Goal: Task Accomplishment & Management: Complete application form

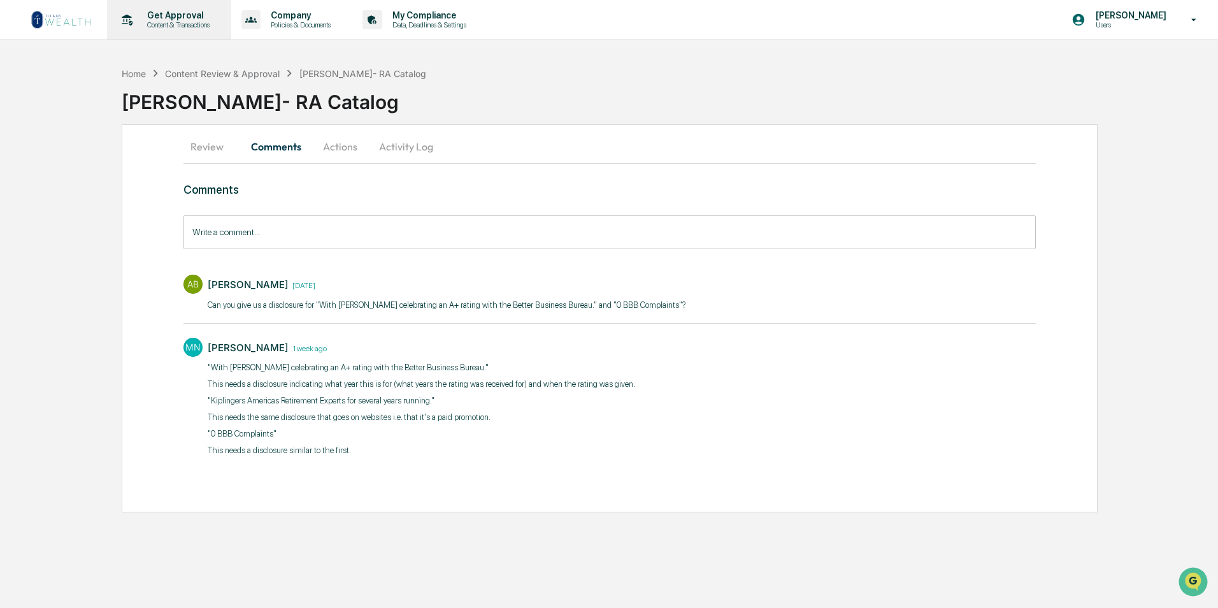
click at [156, 11] on p "Get Approval" at bounding box center [176, 15] width 79 height 10
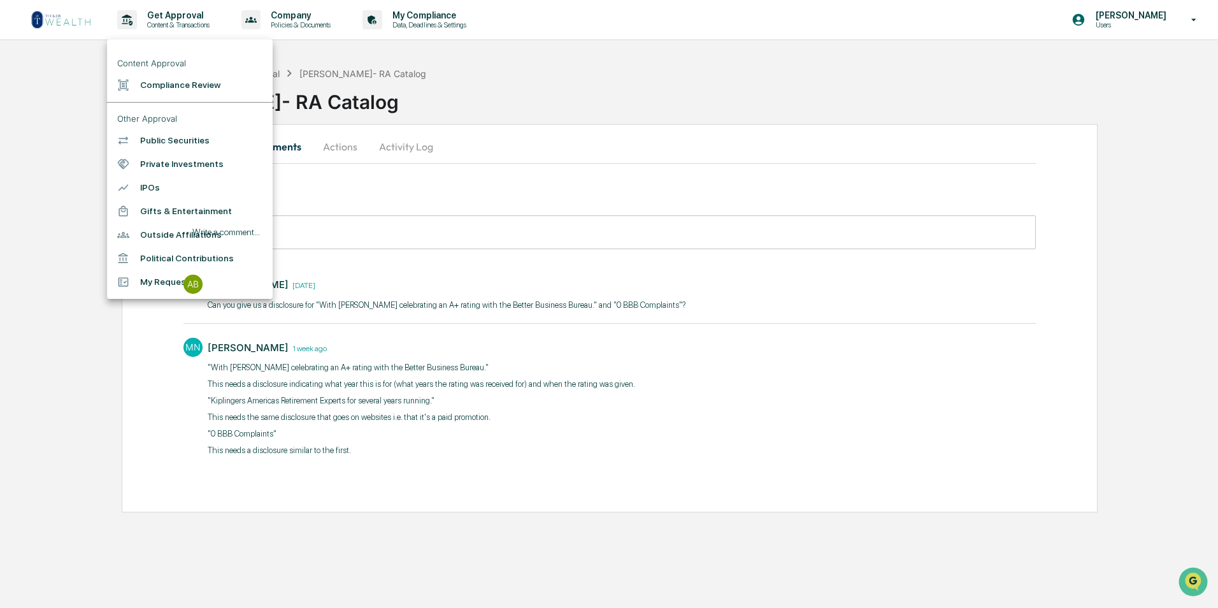
click at [168, 91] on li "Compliance Review" at bounding box center [190, 85] width 166 height 24
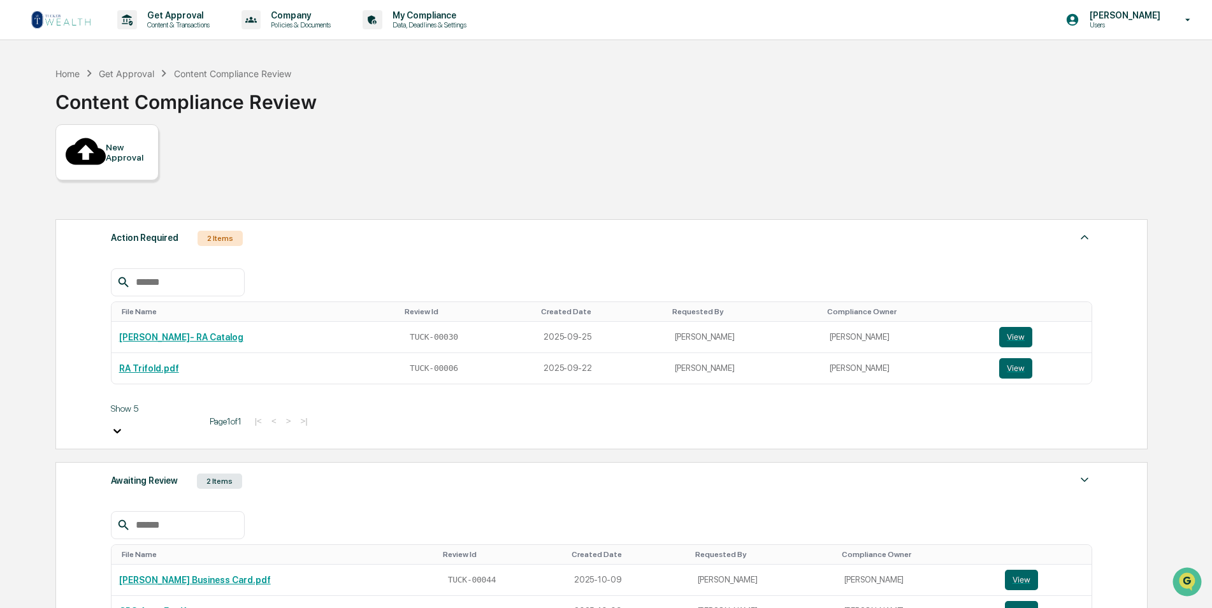
click at [293, 472] on div "Awaiting Review 2 Items" at bounding box center [602, 481] width 982 height 18
click at [71, 27] on img at bounding box center [61, 20] width 61 height 20
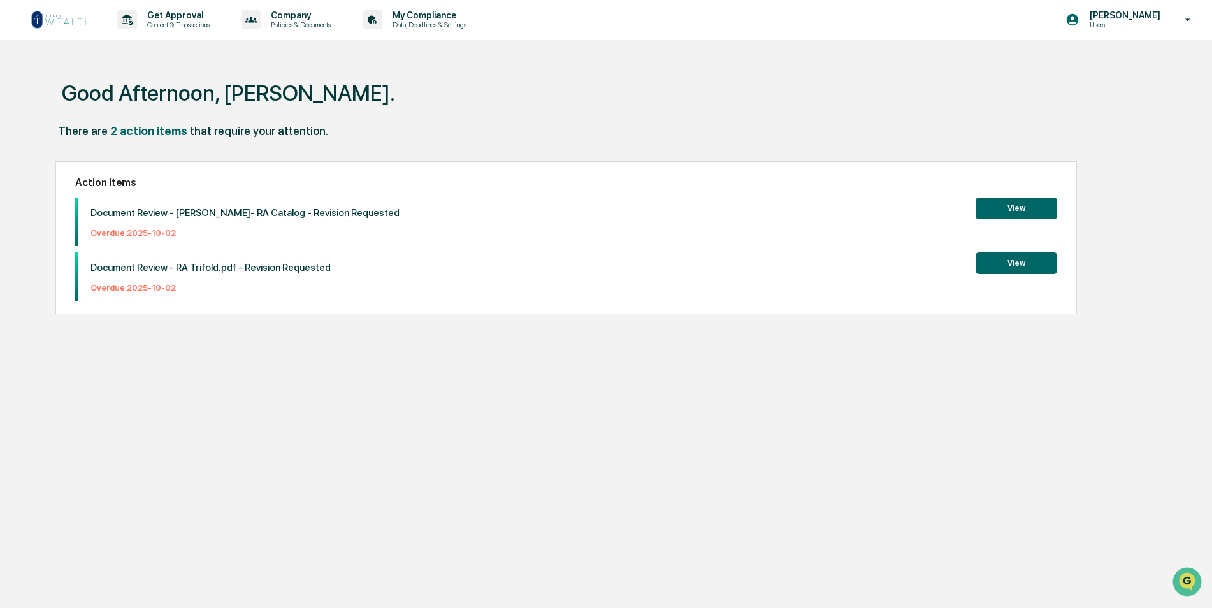
click at [41, 15] on img at bounding box center [61, 20] width 61 height 20
click at [207, 17] on p "Get Approval" at bounding box center [176, 15] width 79 height 10
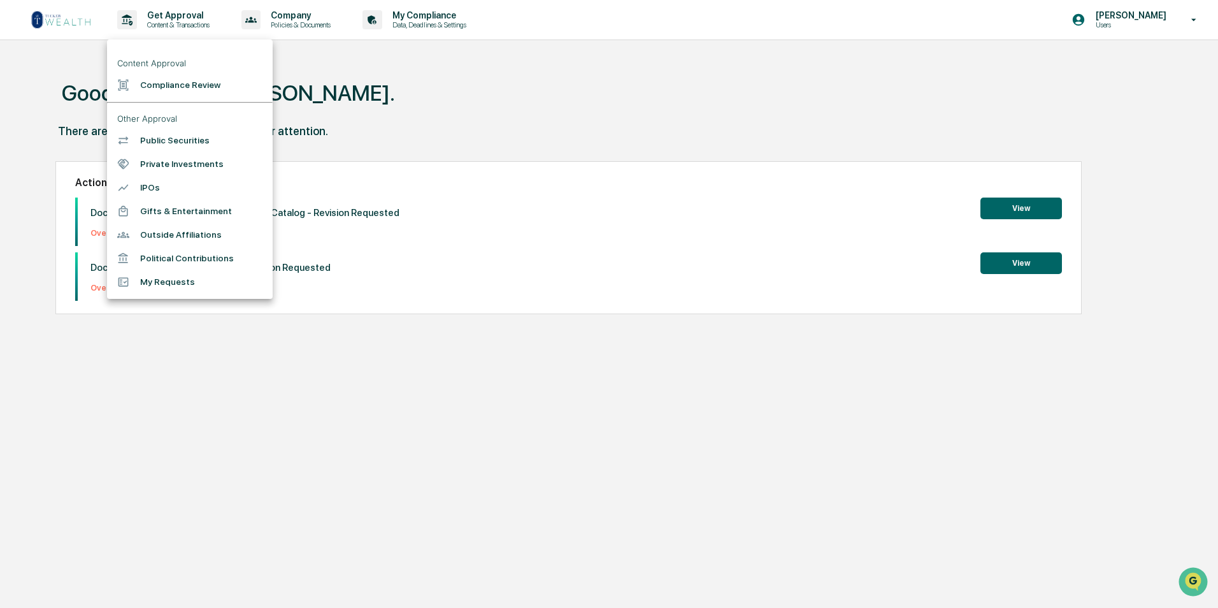
click at [232, 87] on li "Compliance Review" at bounding box center [190, 85] width 166 height 24
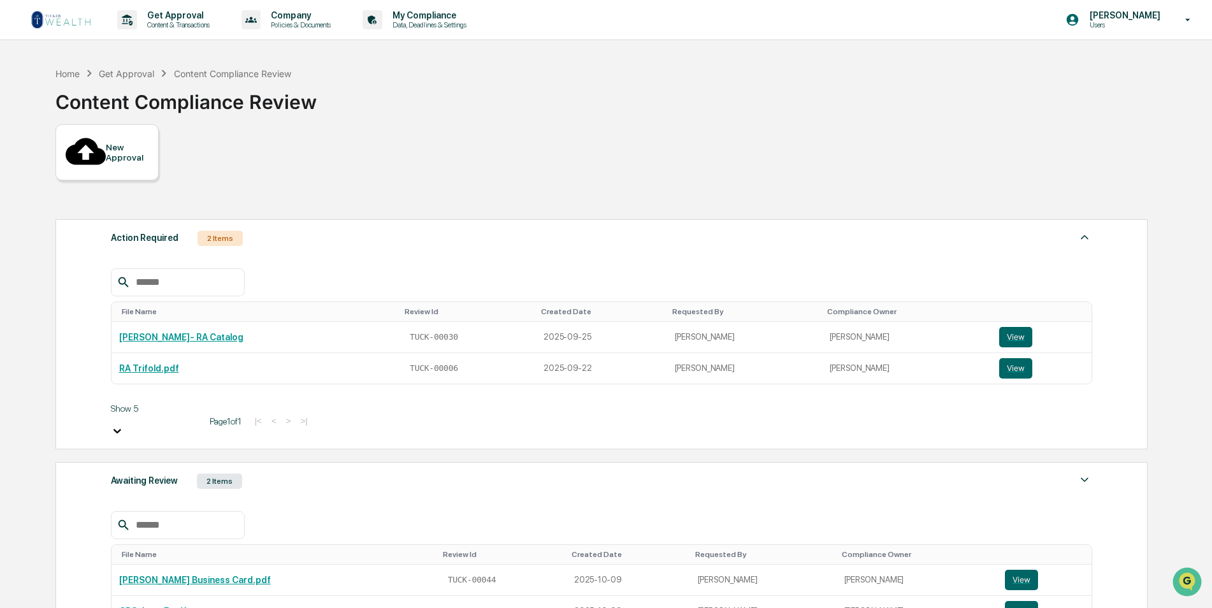
click at [114, 142] on div "New Approval" at bounding box center [127, 152] width 43 height 20
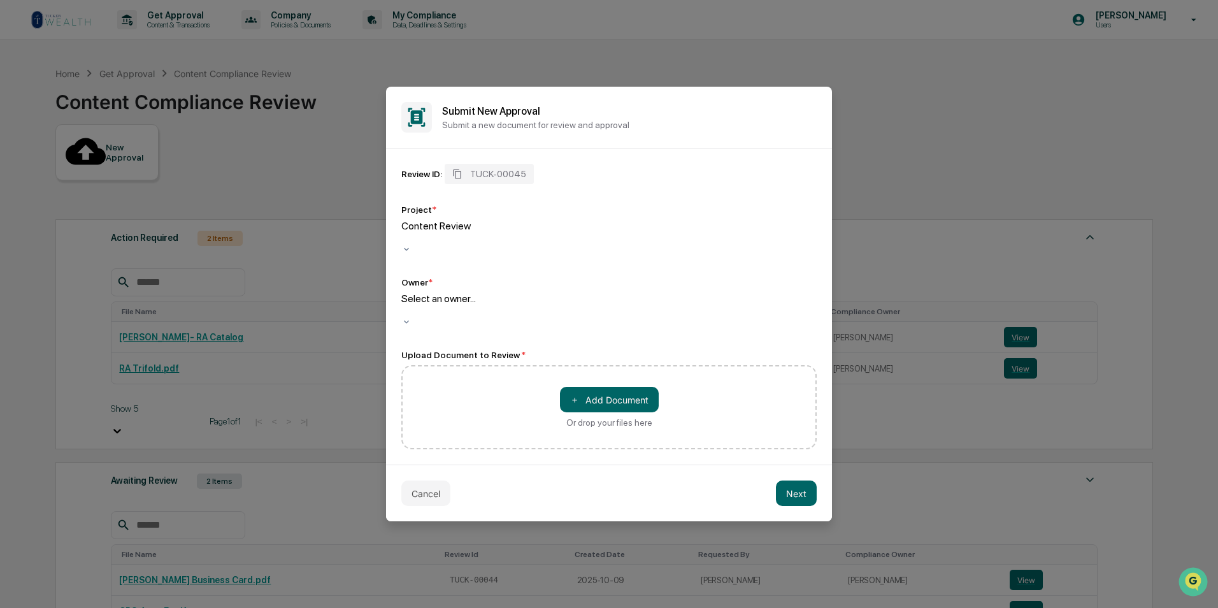
click at [560, 305] on div at bounding box center [608, 311] width 415 height 12
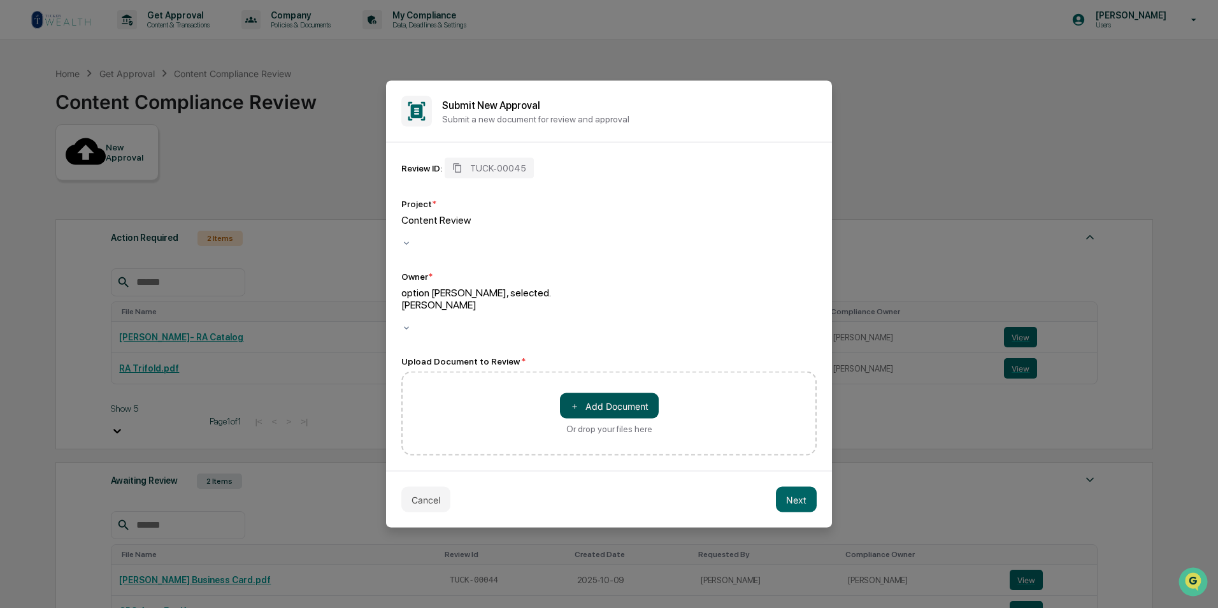
click at [614, 393] on button "＋ Add Document" at bounding box center [609, 405] width 99 height 25
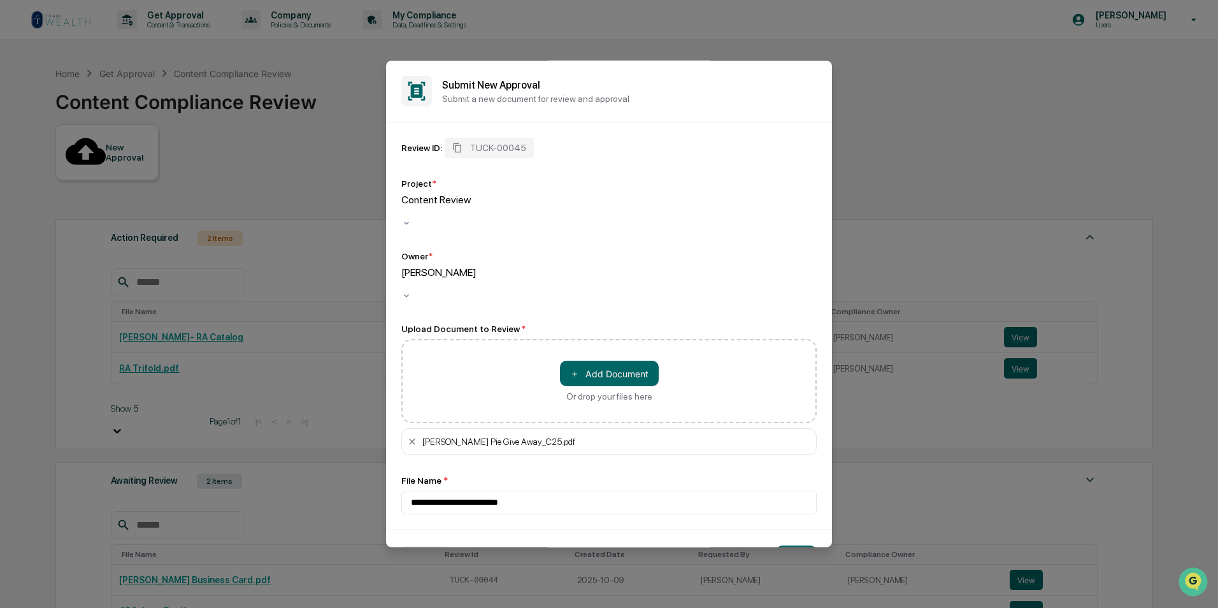
click at [554, 266] on div "[PERSON_NAME]" at bounding box center [608, 278] width 415 height 24
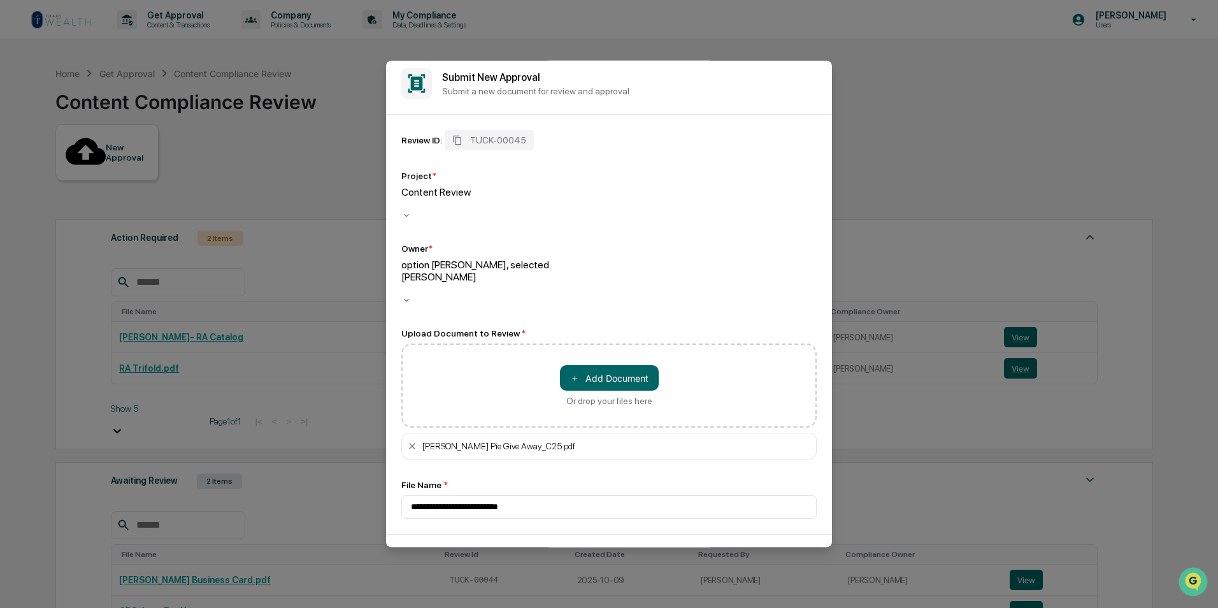
scroll to position [15, 0]
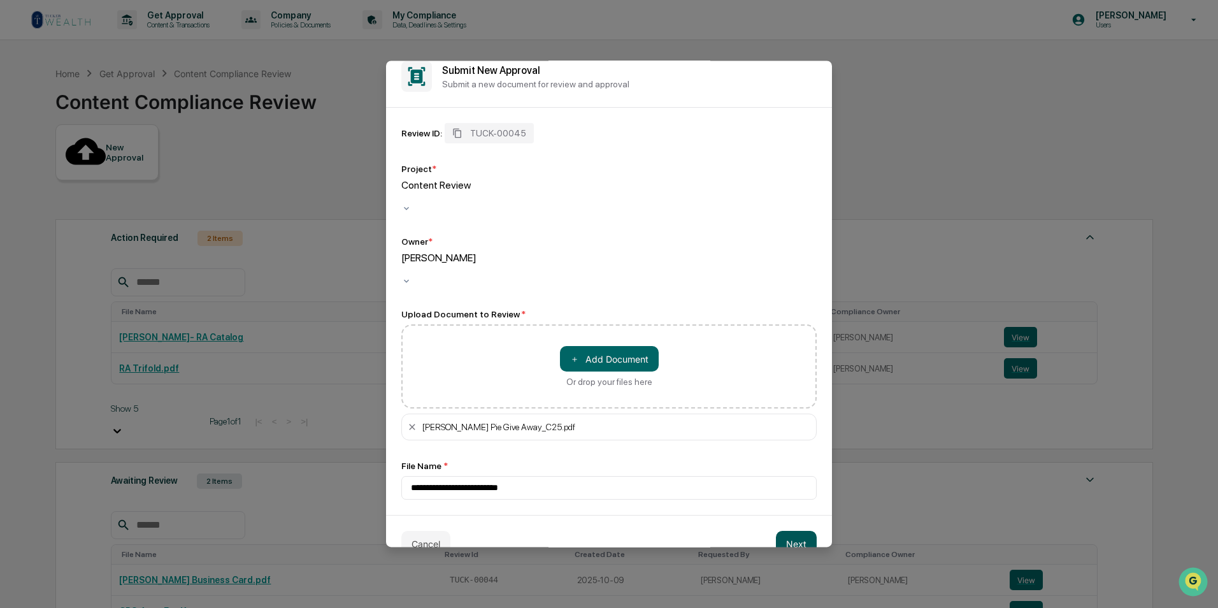
click at [791, 531] on button "Next" at bounding box center [796, 543] width 41 height 25
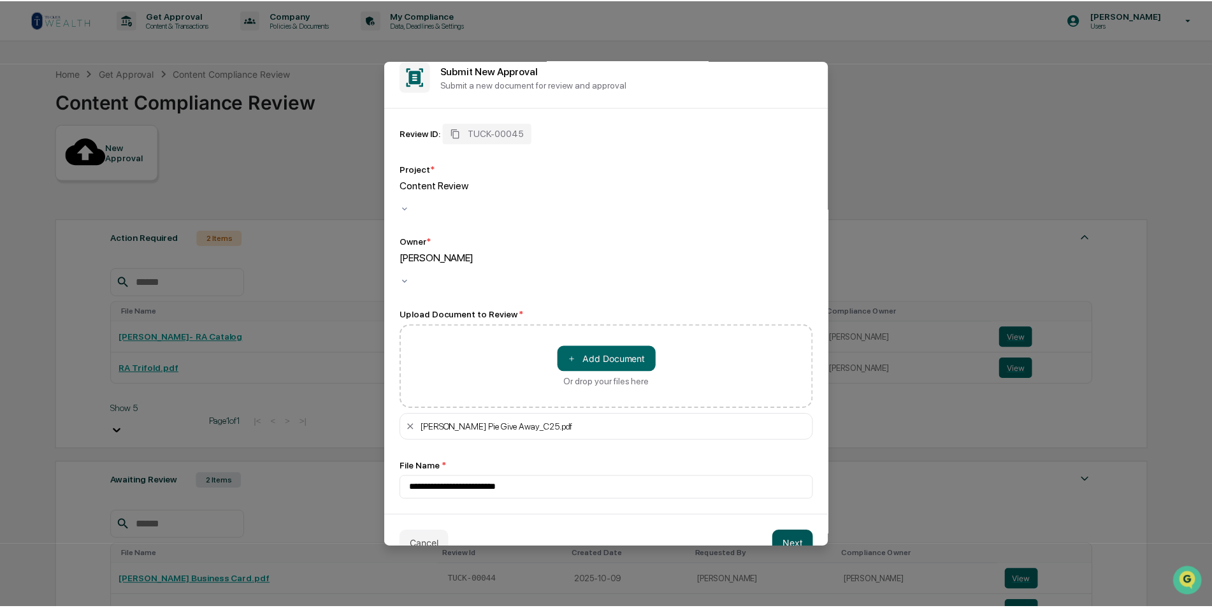
scroll to position [0, 0]
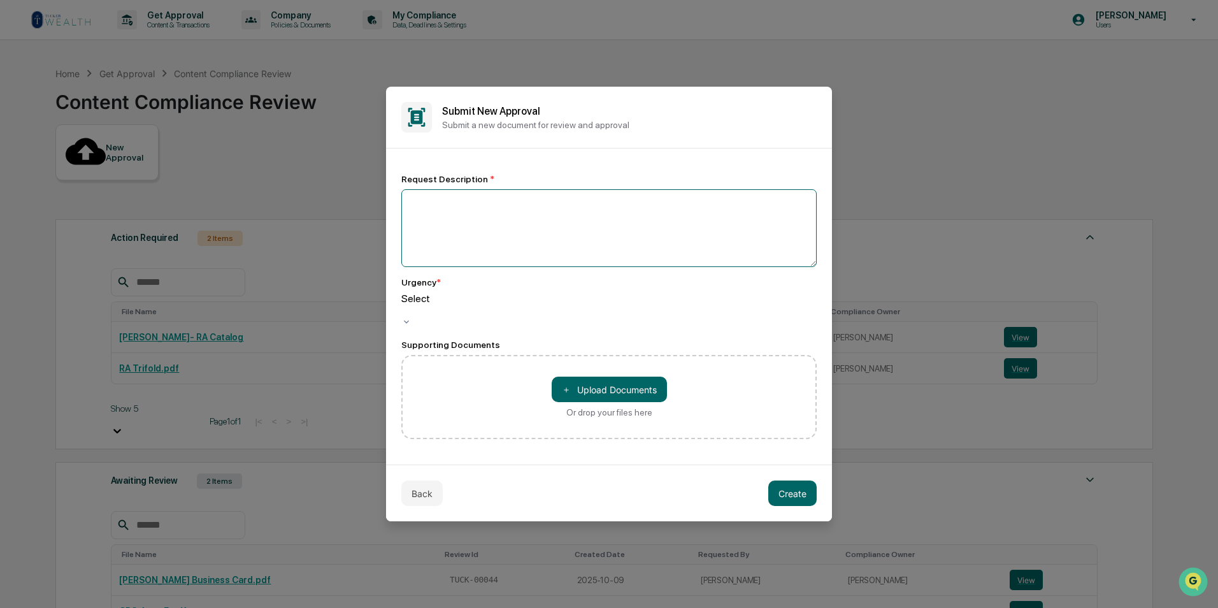
click at [470, 235] on textarea at bounding box center [608, 228] width 415 height 78
type textarea "**********"
click at [600, 310] on div at bounding box center [608, 311] width 415 height 12
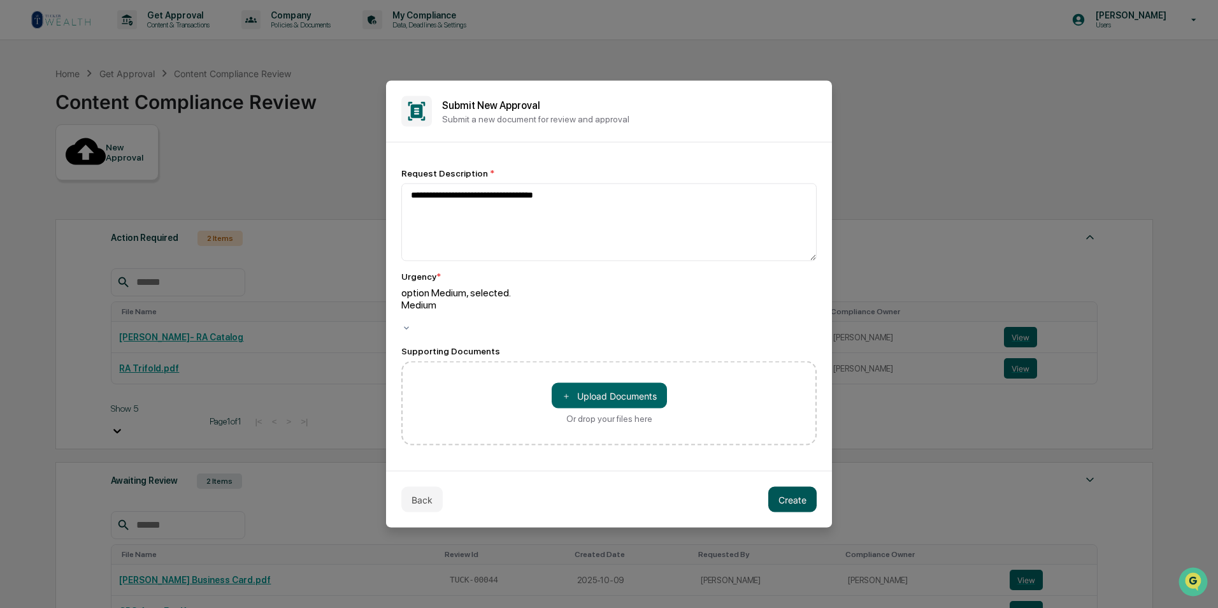
click at [795, 496] on button "Create" at bounding box center [792, 499] width 48 height 25
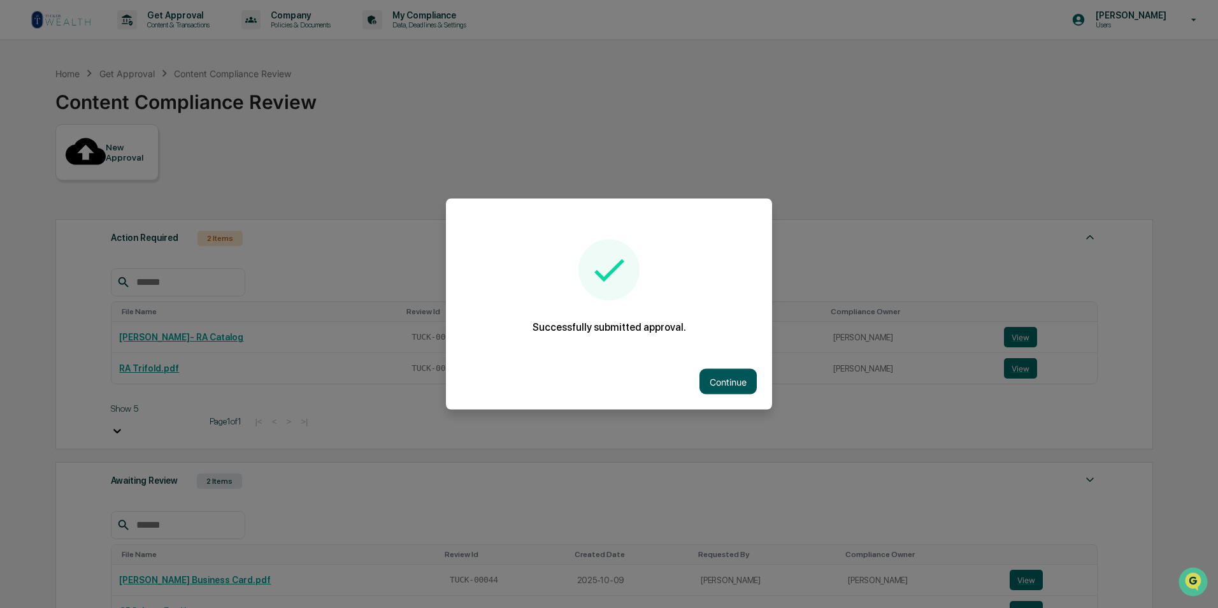
click at [734, 379] on button "Continue" at bounding box center [728, 381] width 57 height 25
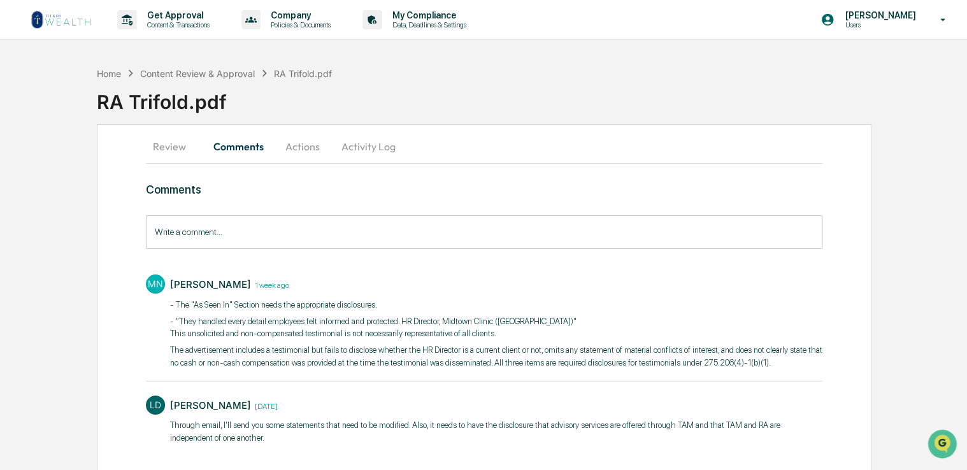
click at [84, 14] on img at bounding box center [61, 20] width 61 height 20
